Goal: Transaction & Acquisition: Obtain resource

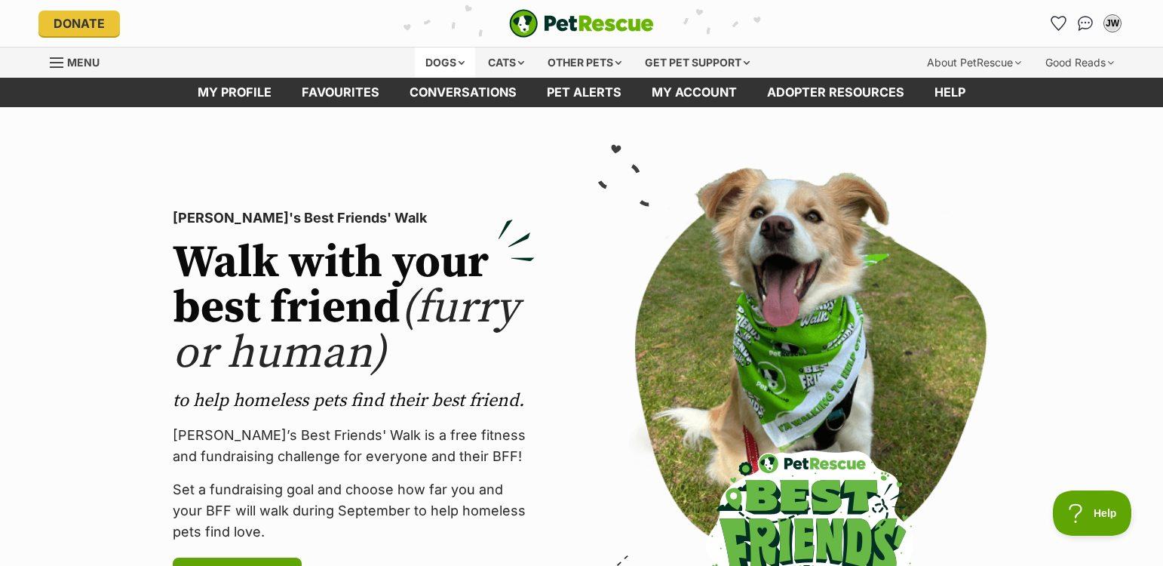
click at [456, 63] on div "Dogs" at bounding box center [445, 63] width 60 height 30
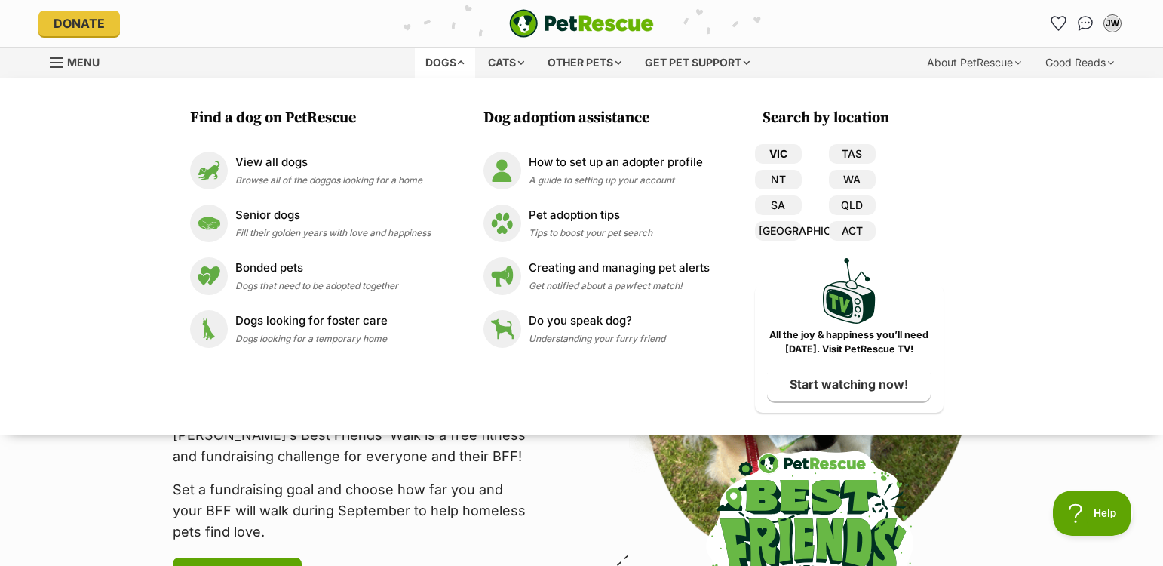
click at [780, 153] on link "VIC" at bounding box center [778, 154] width 47 height 20
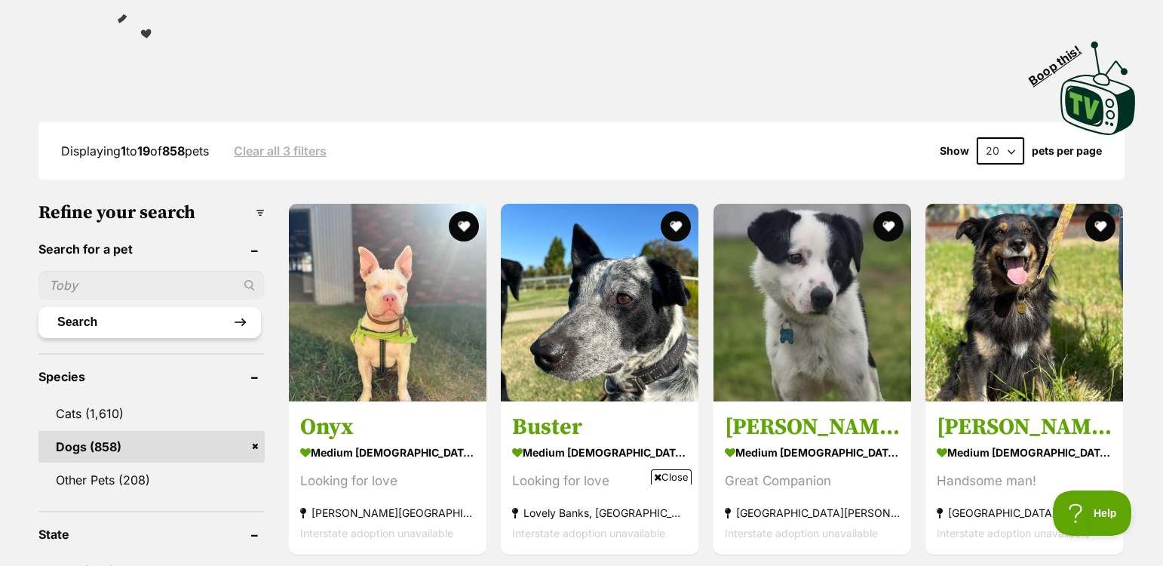
scroll to position [290, 0]
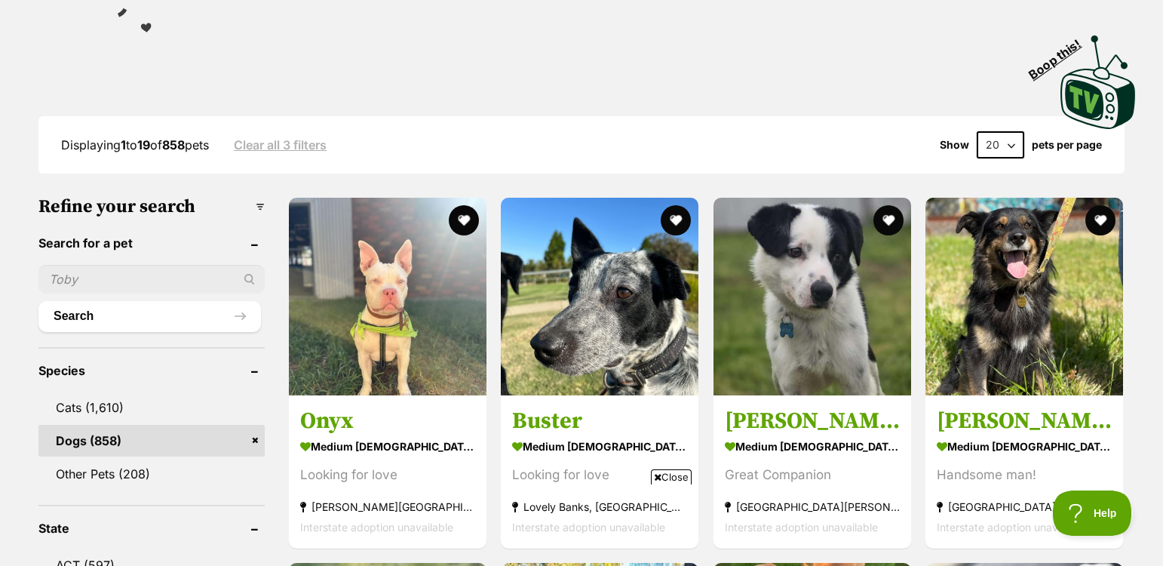
click at [61, 278] on input "text" at bounding box center [151, 279] width 226 height 29
type input "miss peggoty"
click at [211, 322] on button "Search" at bounding box center [149, 316] width 222 height 30
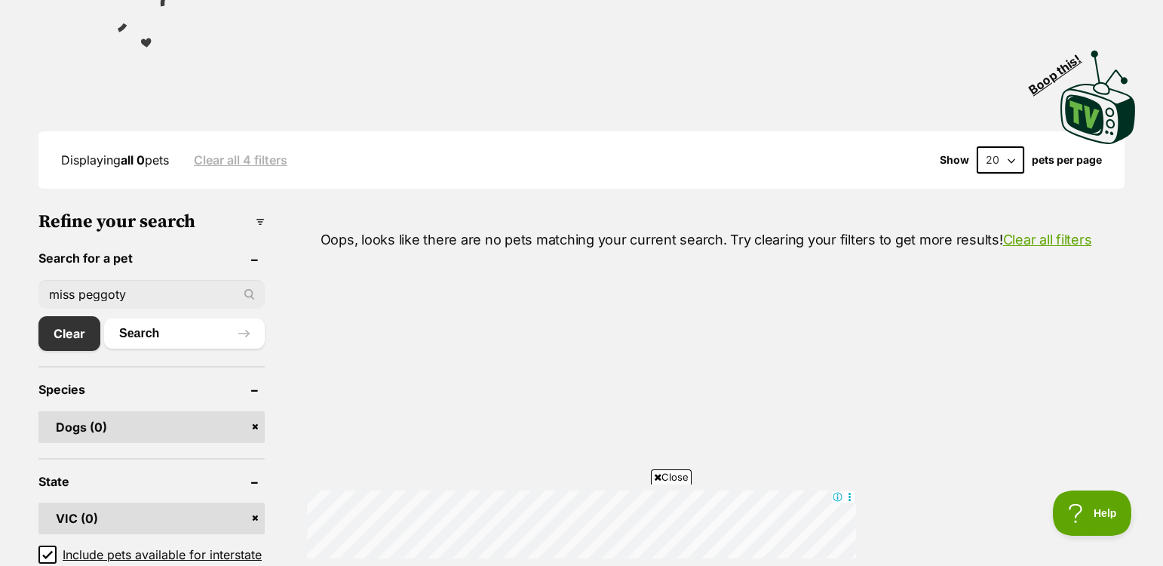
scroll to position [275, 0]
click at [75, 295] on input "miss peggoty" at bounding box center [151, 294] width 226 height 29
type input "missy peggoty"
click at [173, 340] on button "Search" at bounding box center [184, 333] width 161 height 30
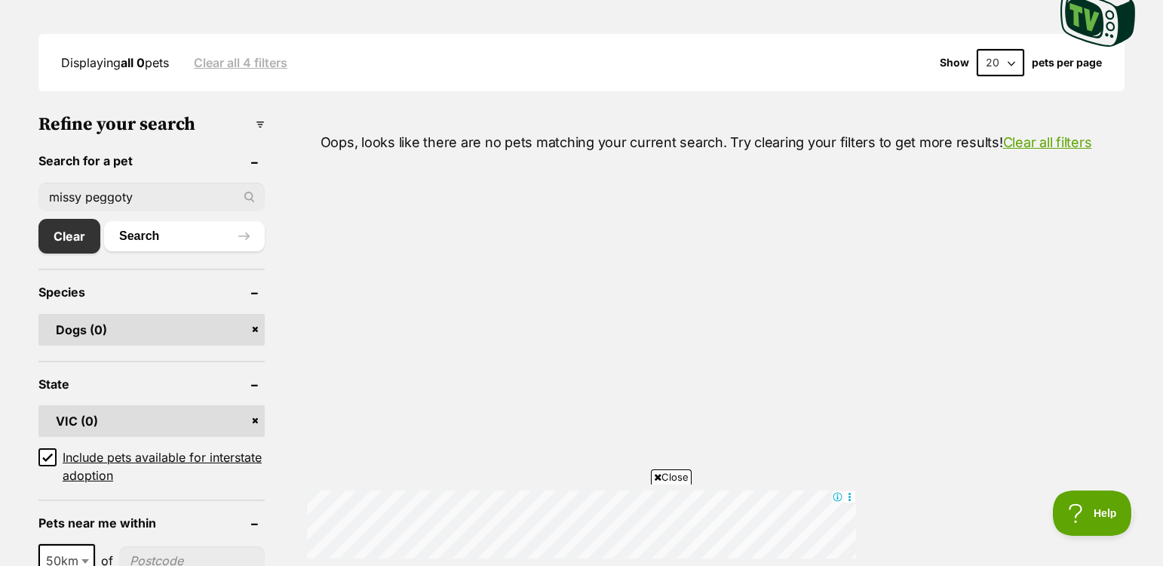
scroll to position [372, 0]
click at [138, 196] on input "missy peggoty" at bounding box center [151, 197] width 226 height 29
type input "missy peggotty"
click at [170, 238] on button "Search" at bounding box center [184, 237] width 161 height 30
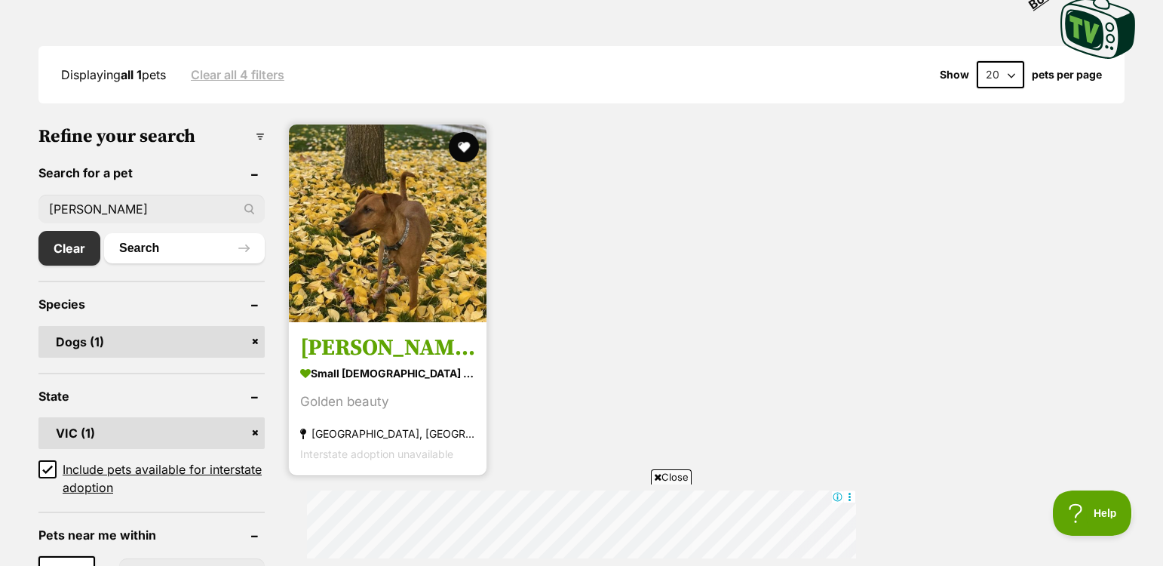
scroll to position [362, 0]
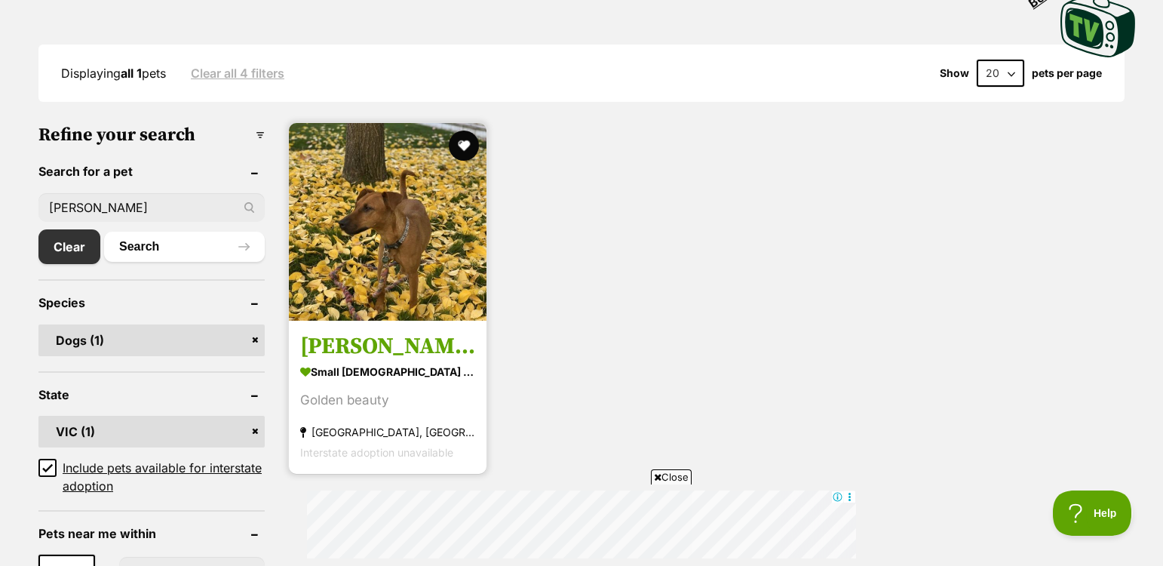
click at [454, 188] on img at bounding box center [388, 222] width 198 height 198
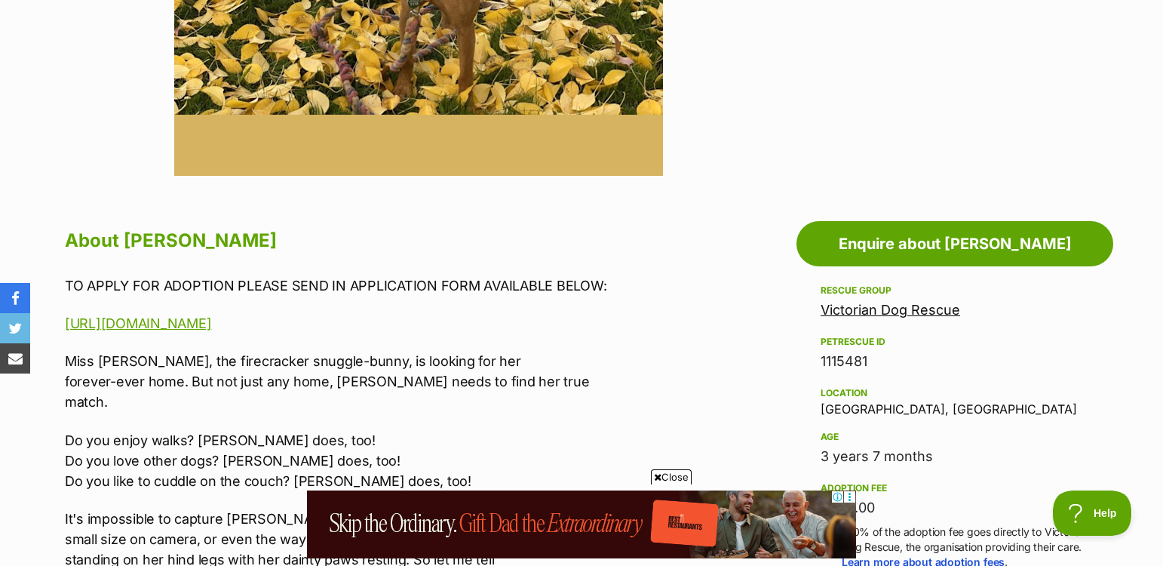
scroll to position [627, 0]
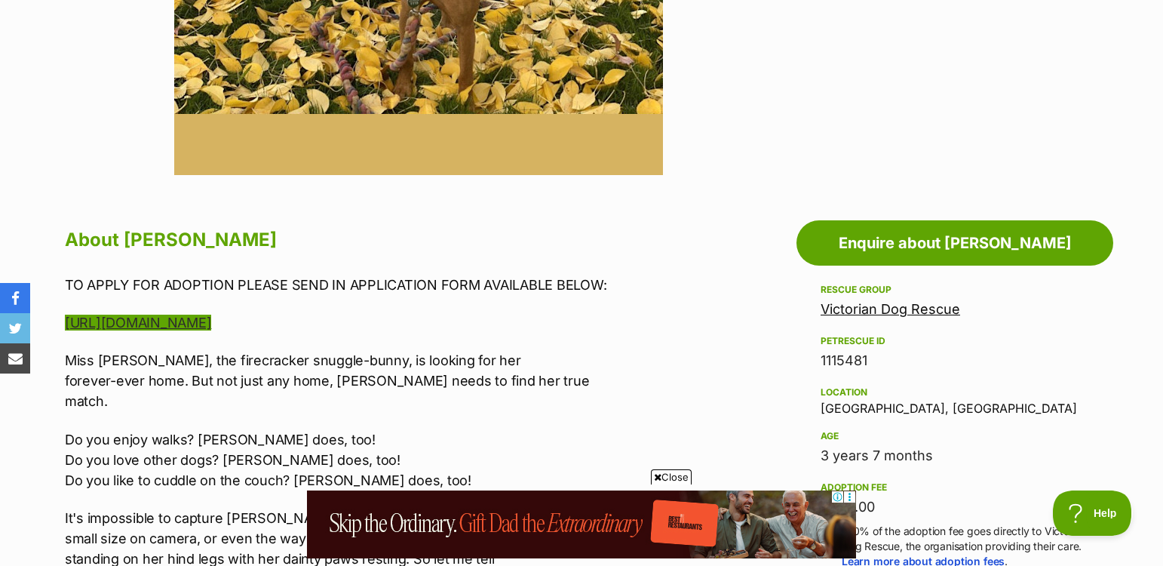
click at [199, 322] on link "[URL][DOMAIN_NAME]" at bounding box center [138, 322] width 146 height 16
